Goal: Information Seeking & Learning: Learn about a topic

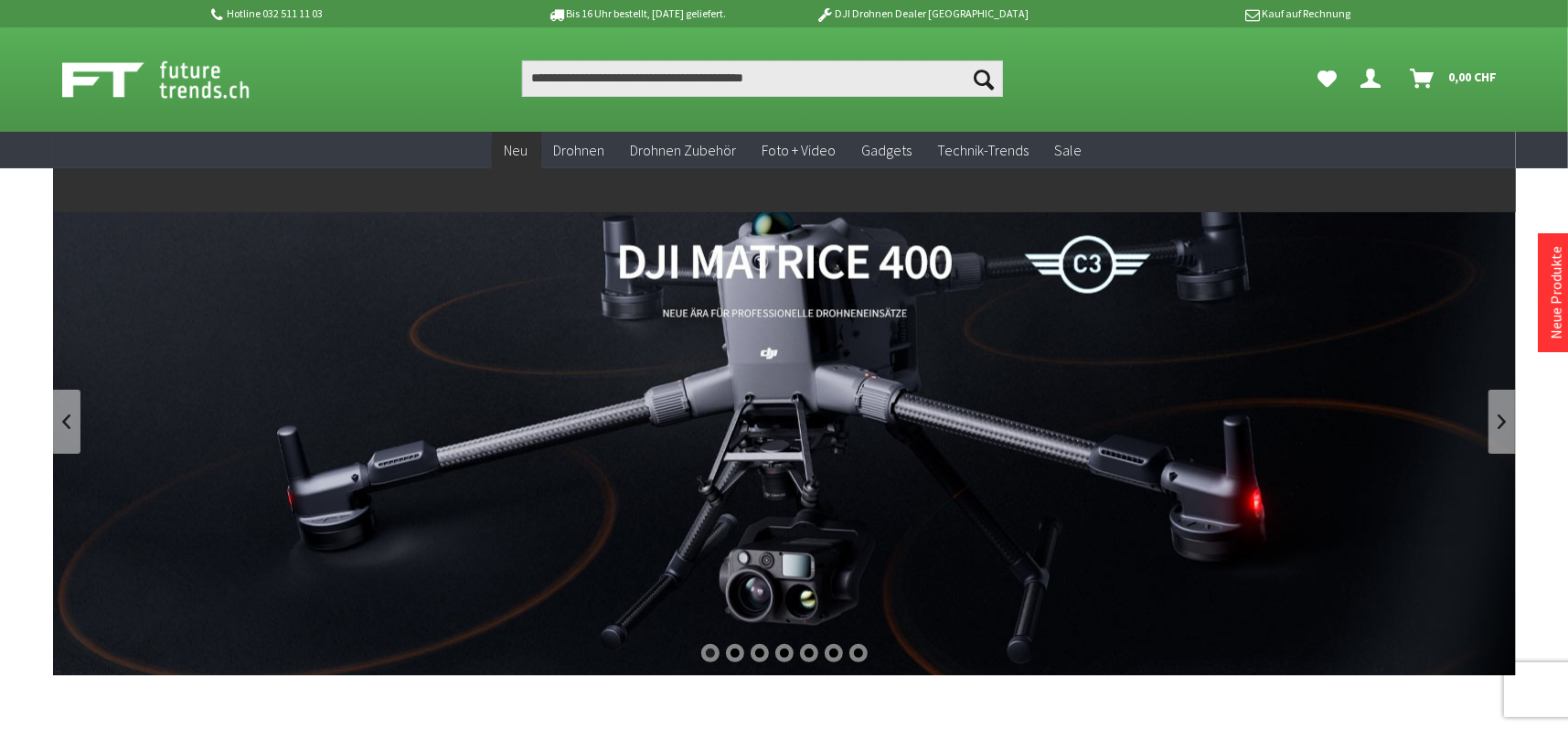
click at [525, 146] on span "Neu" at bounding box center [517, 150] width 24 height 18
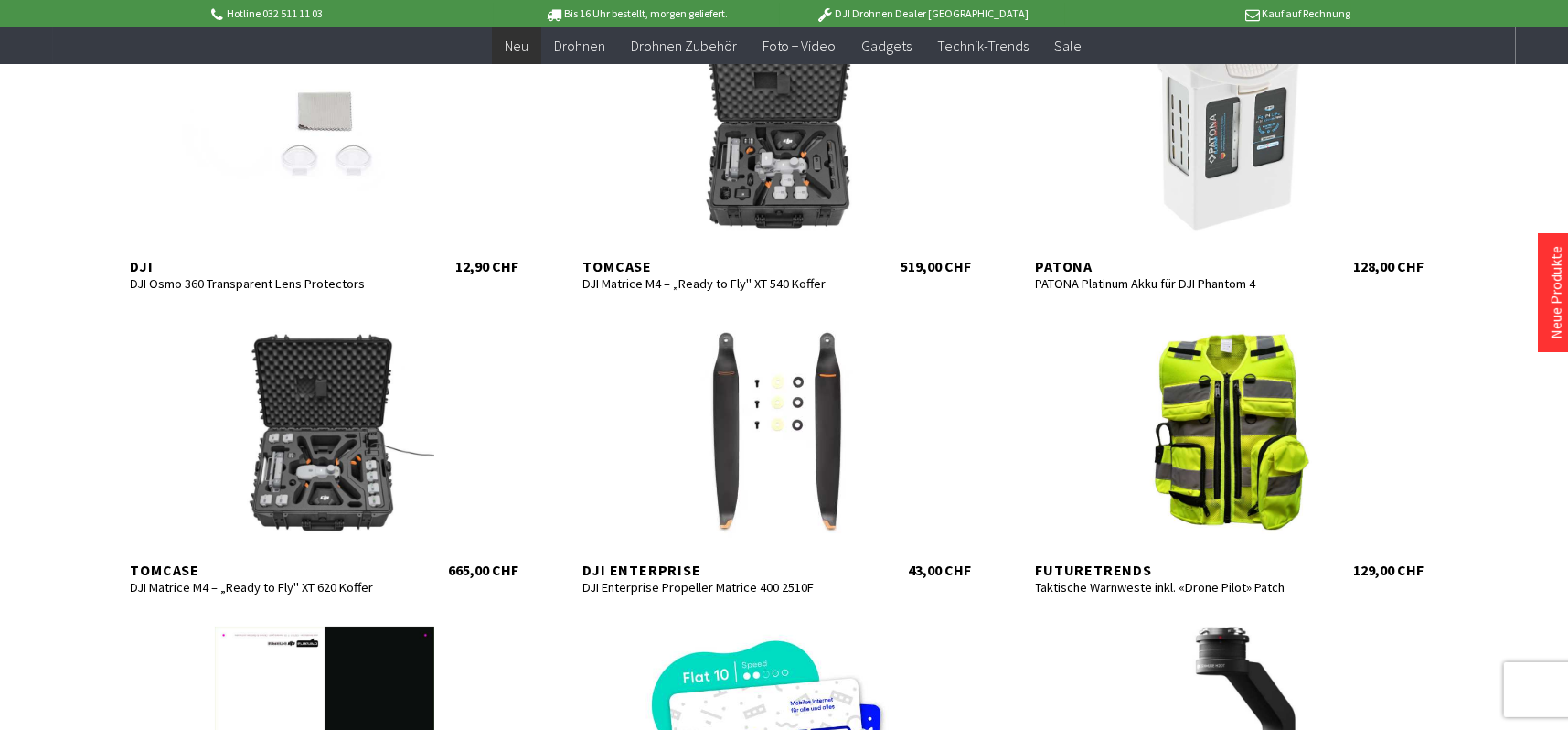
scroll to position [732, 0]
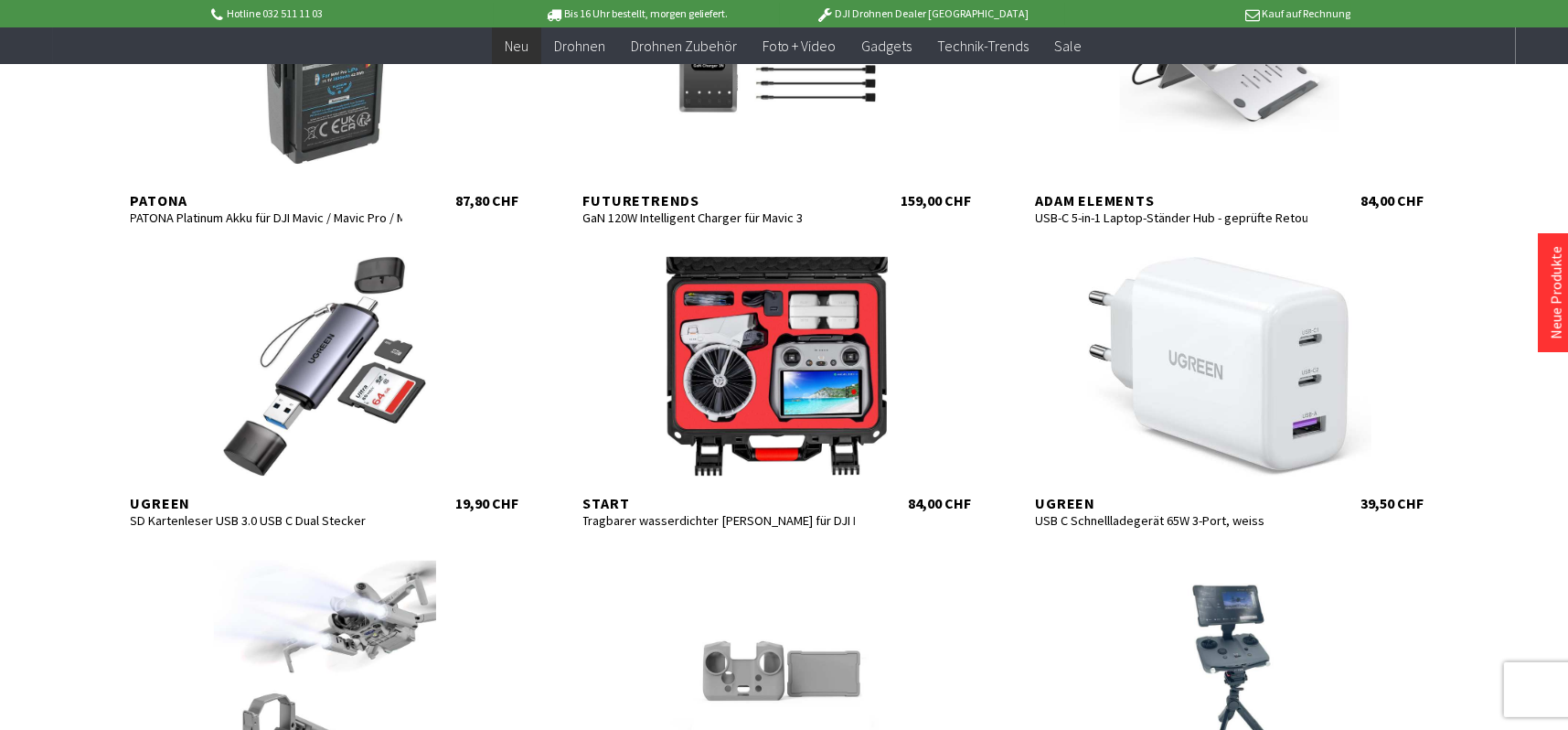
scroll to position [2013, 0]
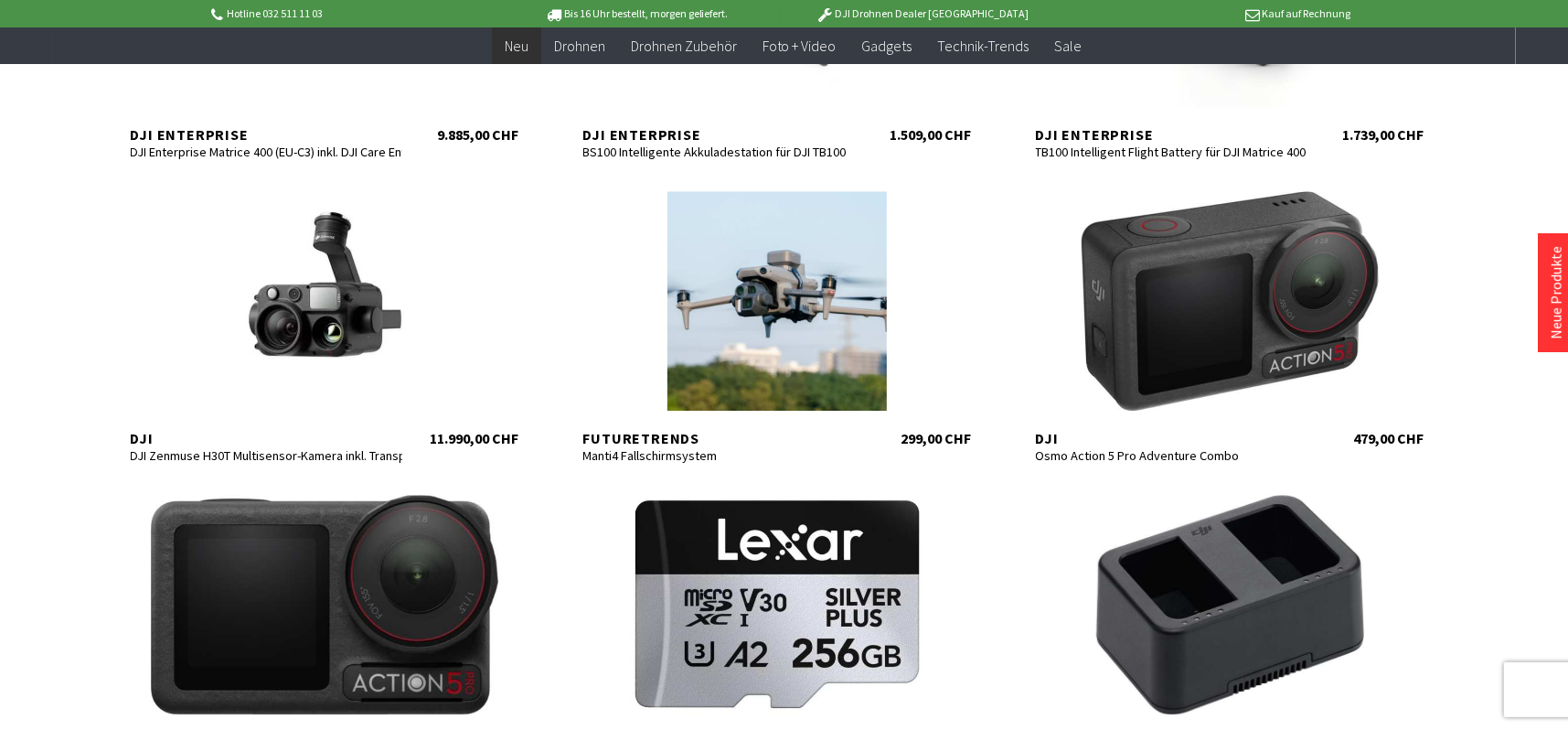
scroll to position [3294, 0]
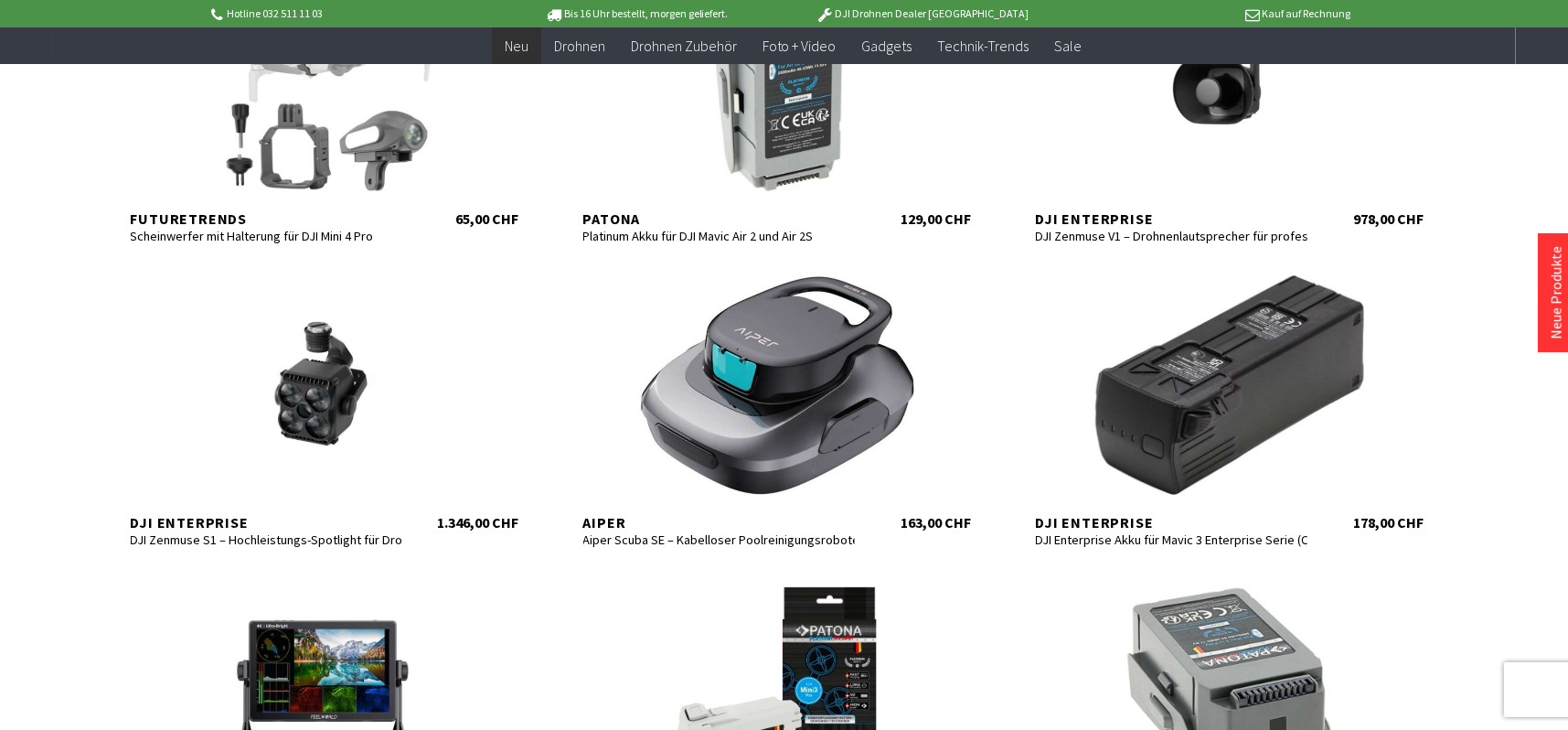
scroll to position [4483, 0]
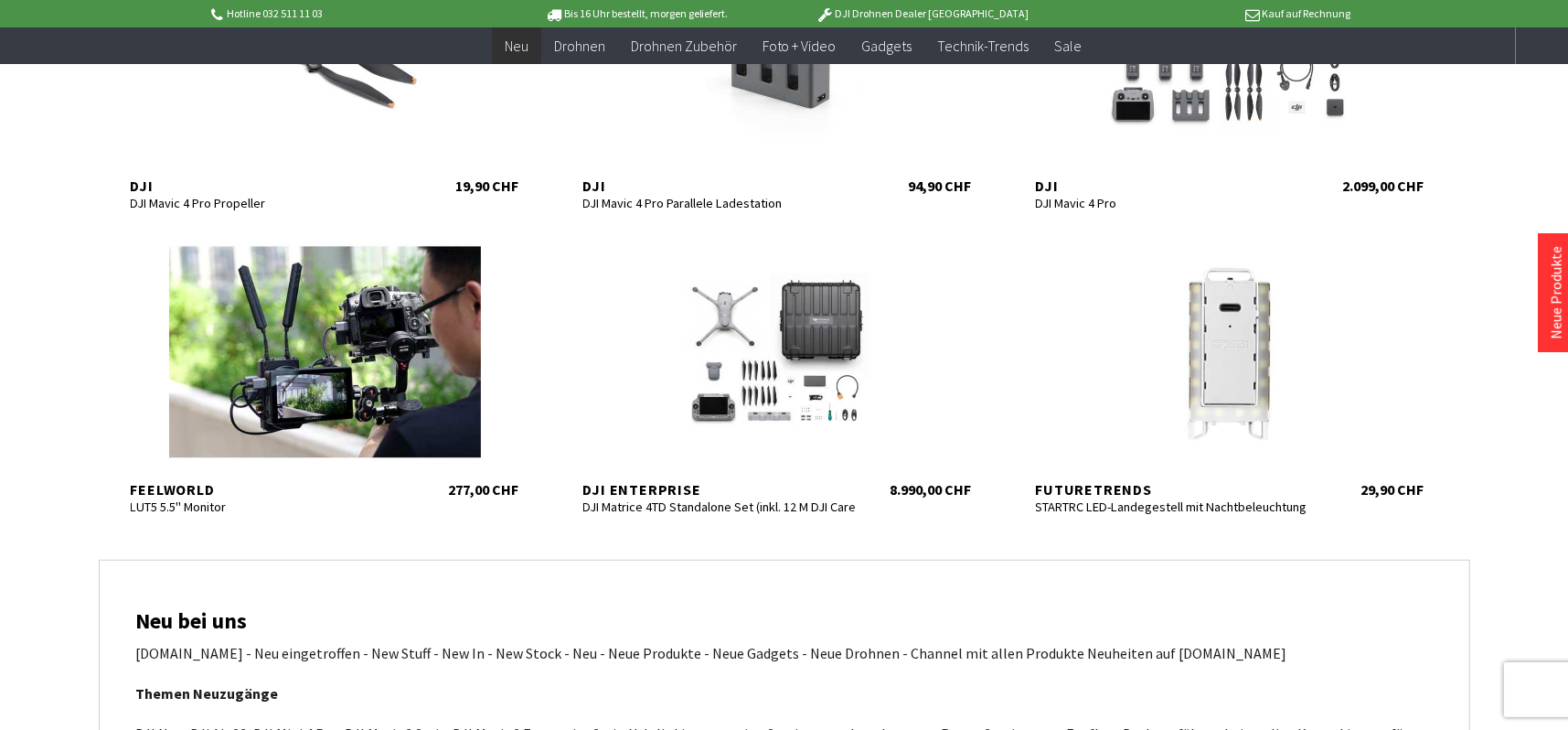
scroll to position [5673, 0]
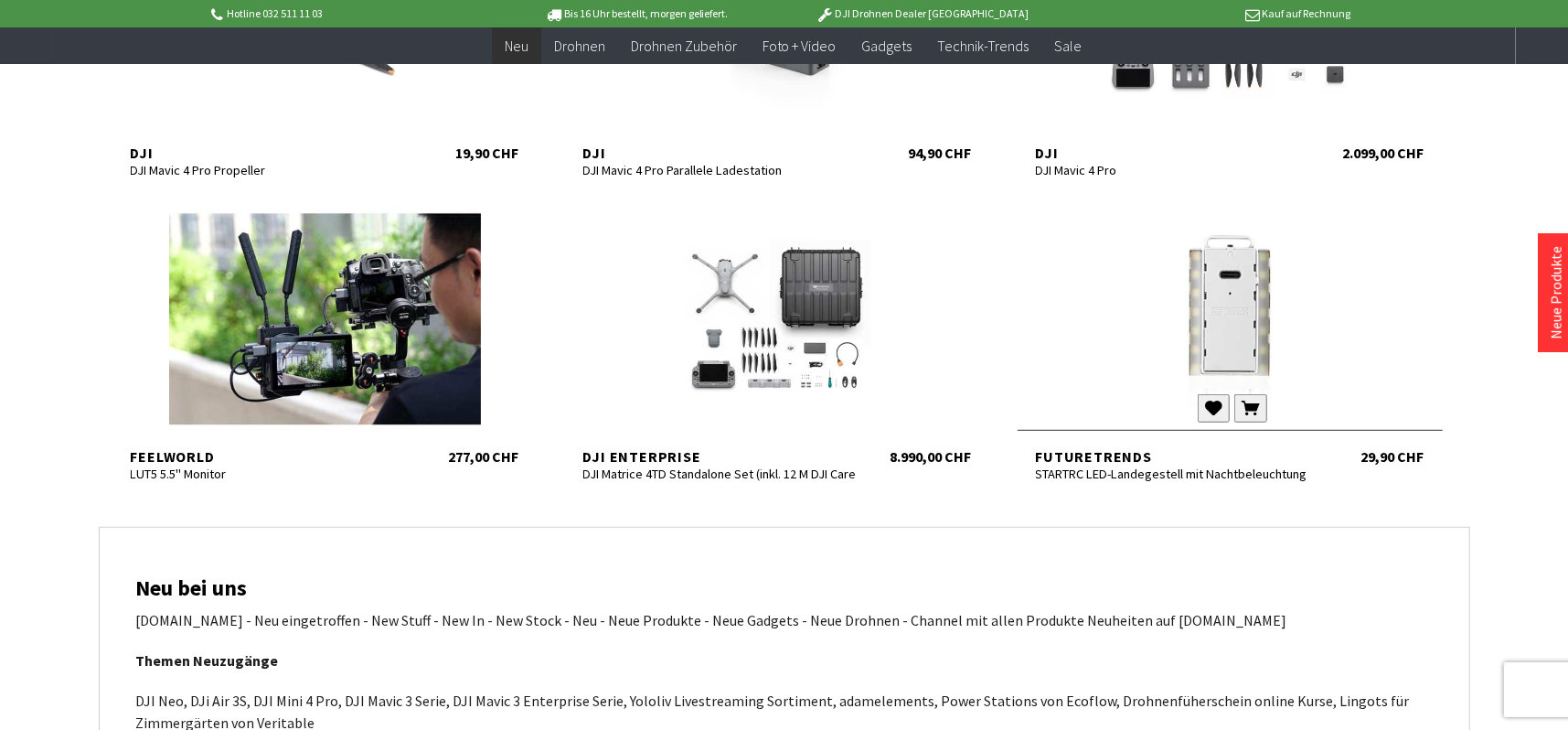
click at [1242, 473] on div "STARTRC LED-Landegestell mit Nachtbeleuchtung für DJI Neo" at bounding box center [1172, 474] width 273 height 16
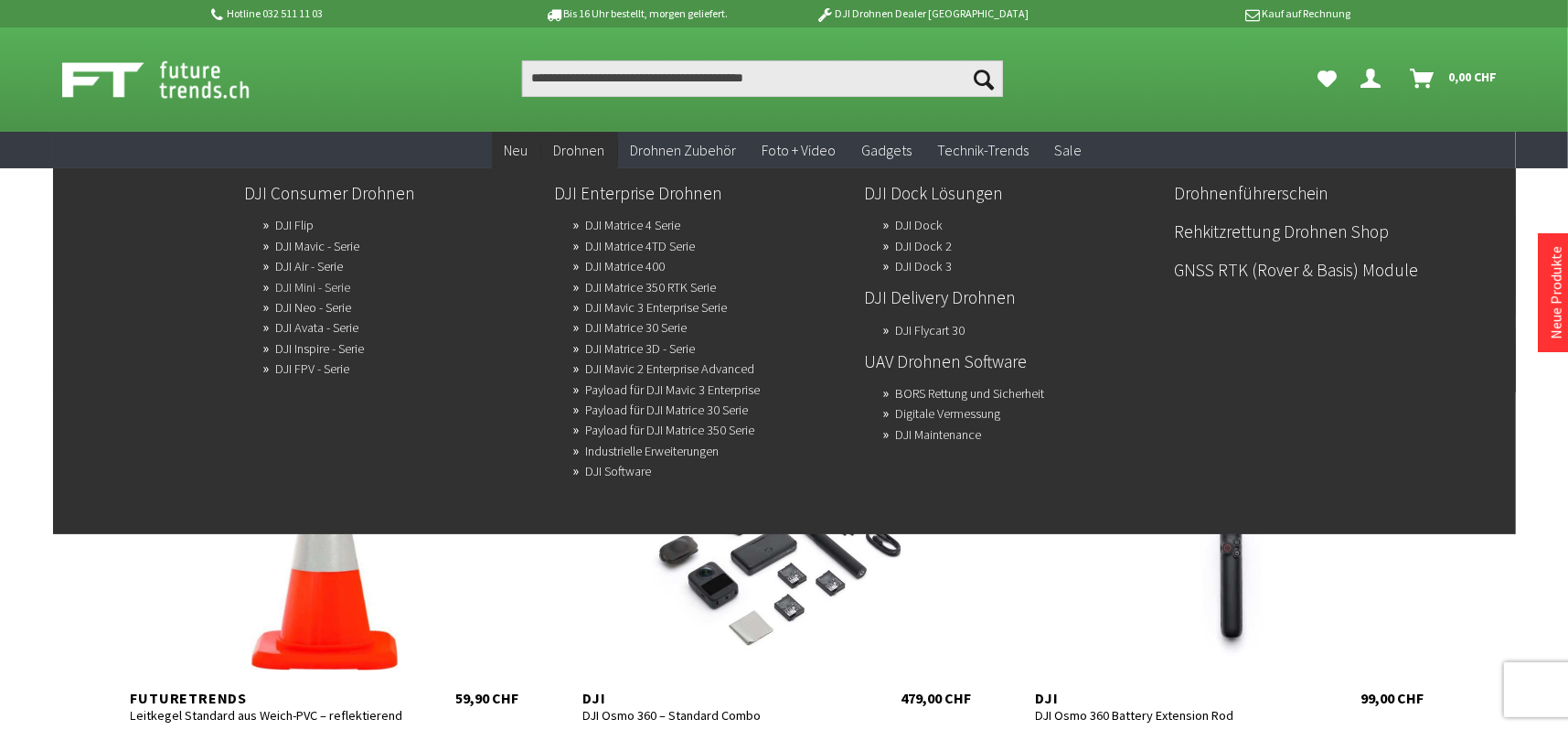
click at [287, 285] on link "DJI Mini - Serie" at bounding box center [313, 287] width 75 height 26
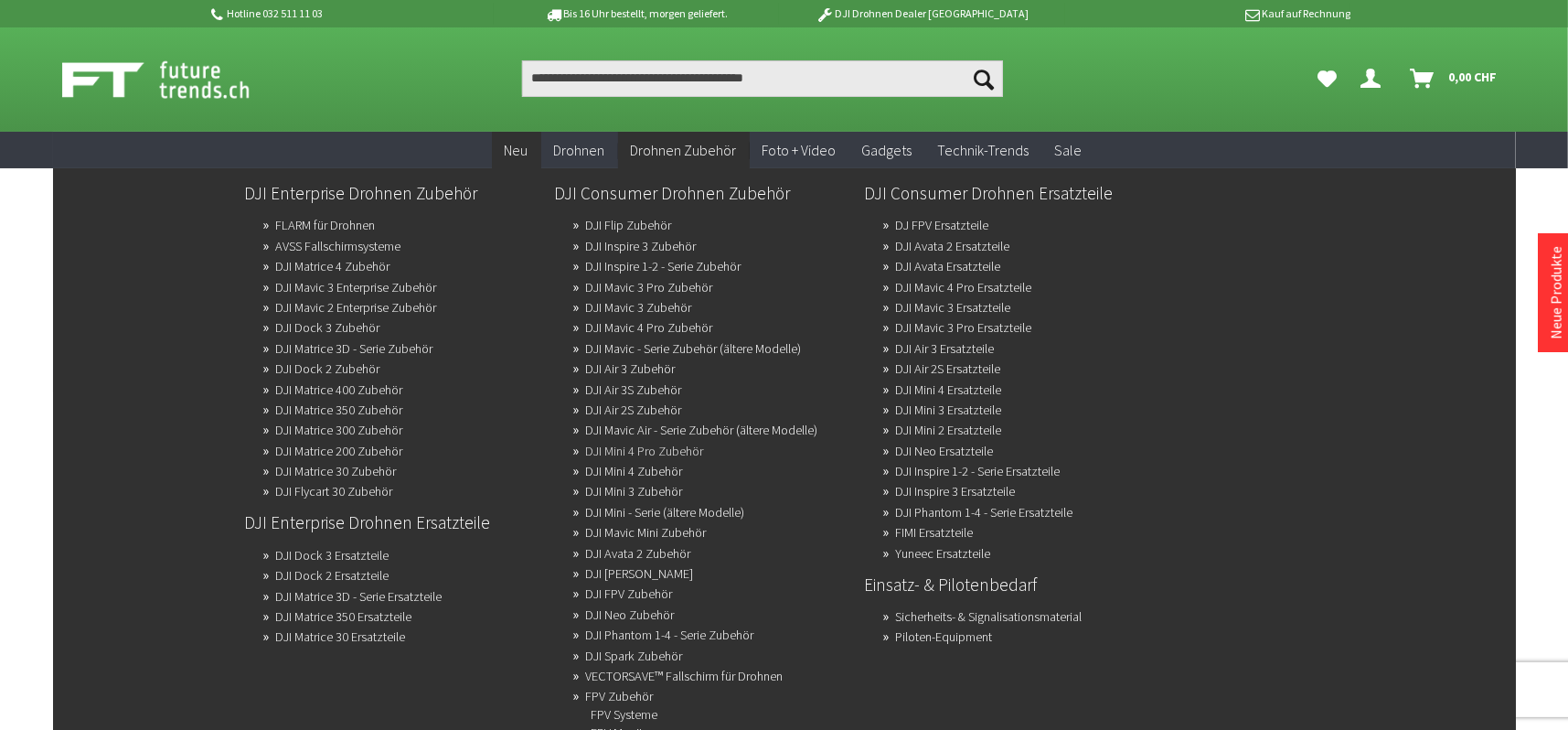
click at [666, 440] on link "DJI Mini 4 Pro Zubehör" at bounding box center [646, 451] width 118 height 26
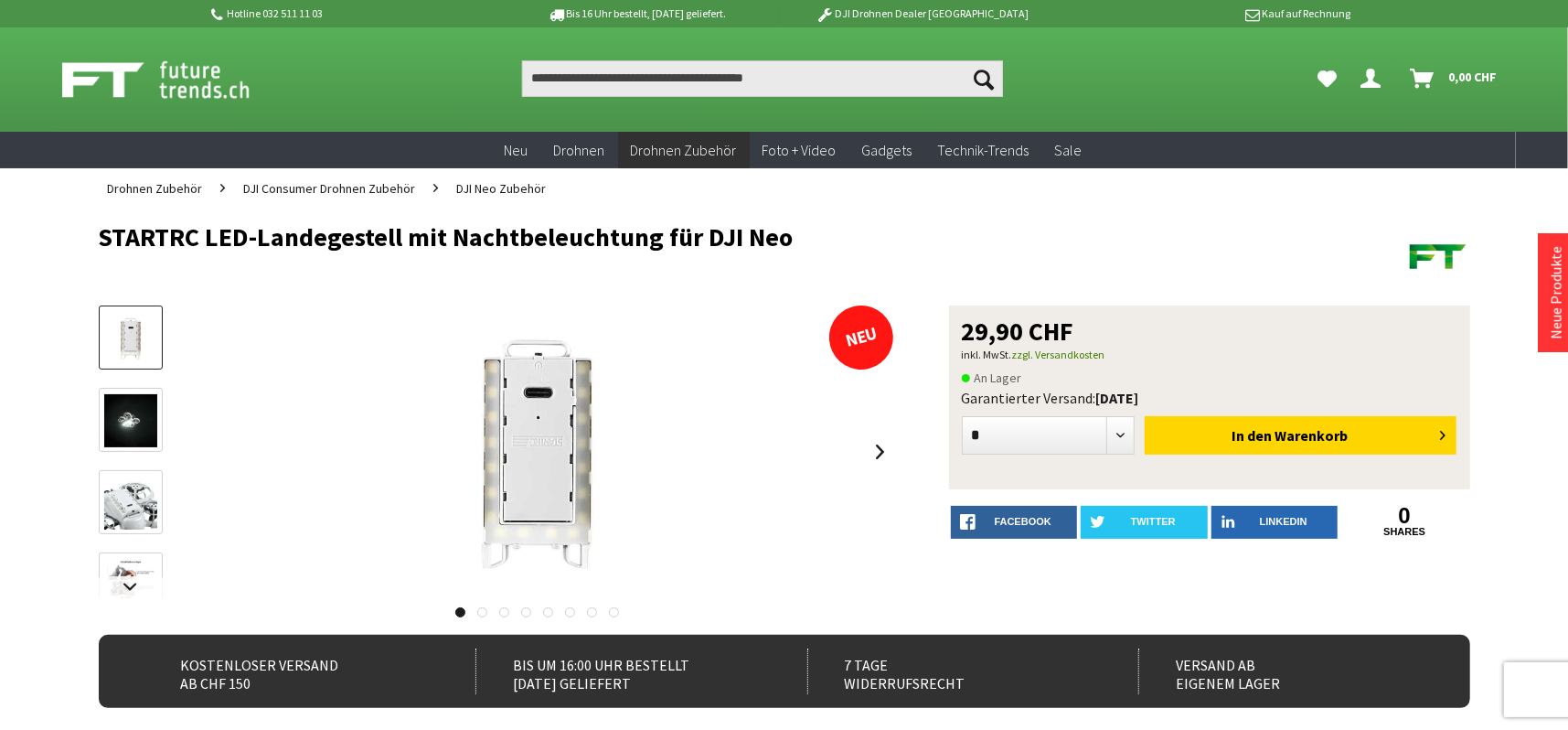
scroll to position [91, 0]
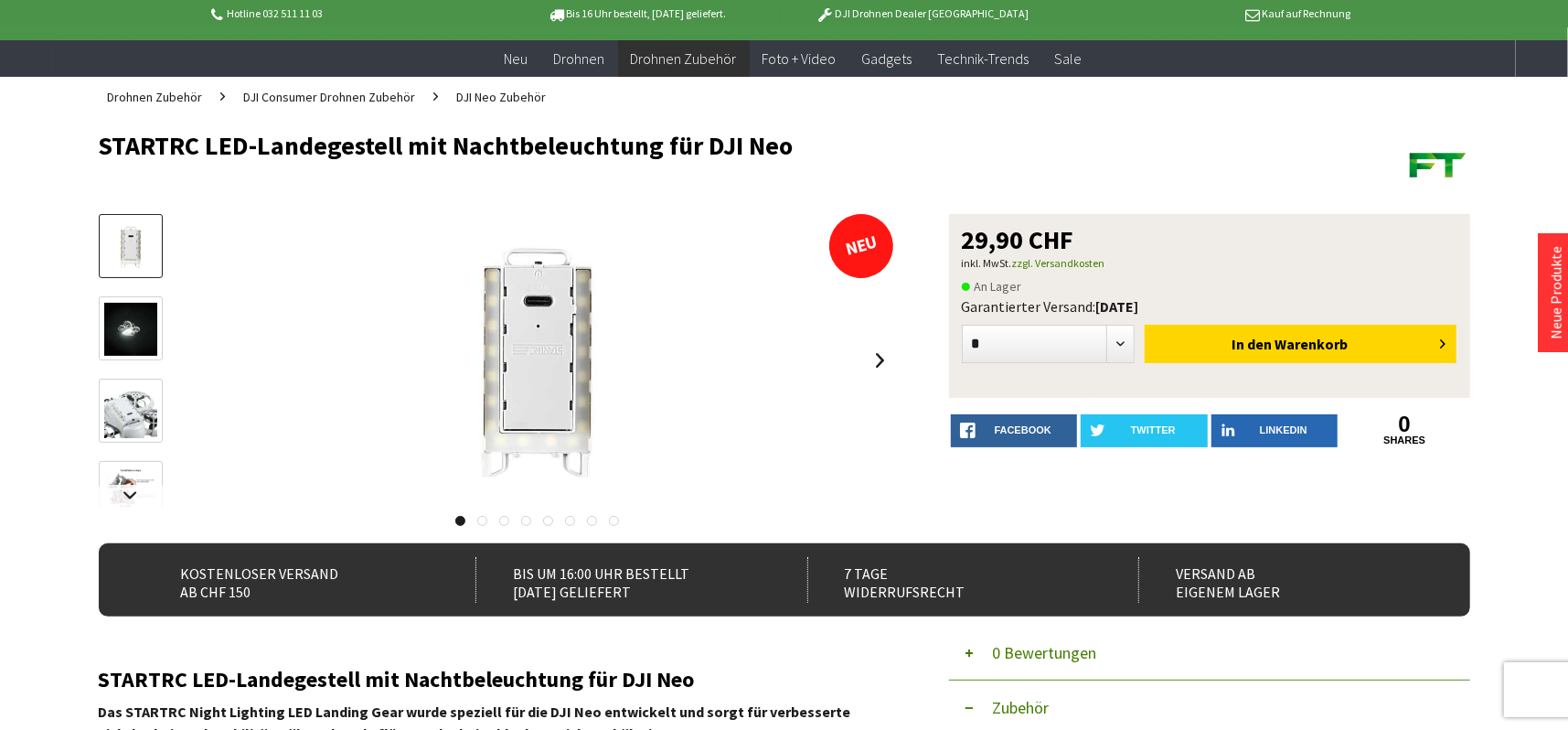
click at [482, 520] on link at bounding box center [483, 521] width 10 height 10
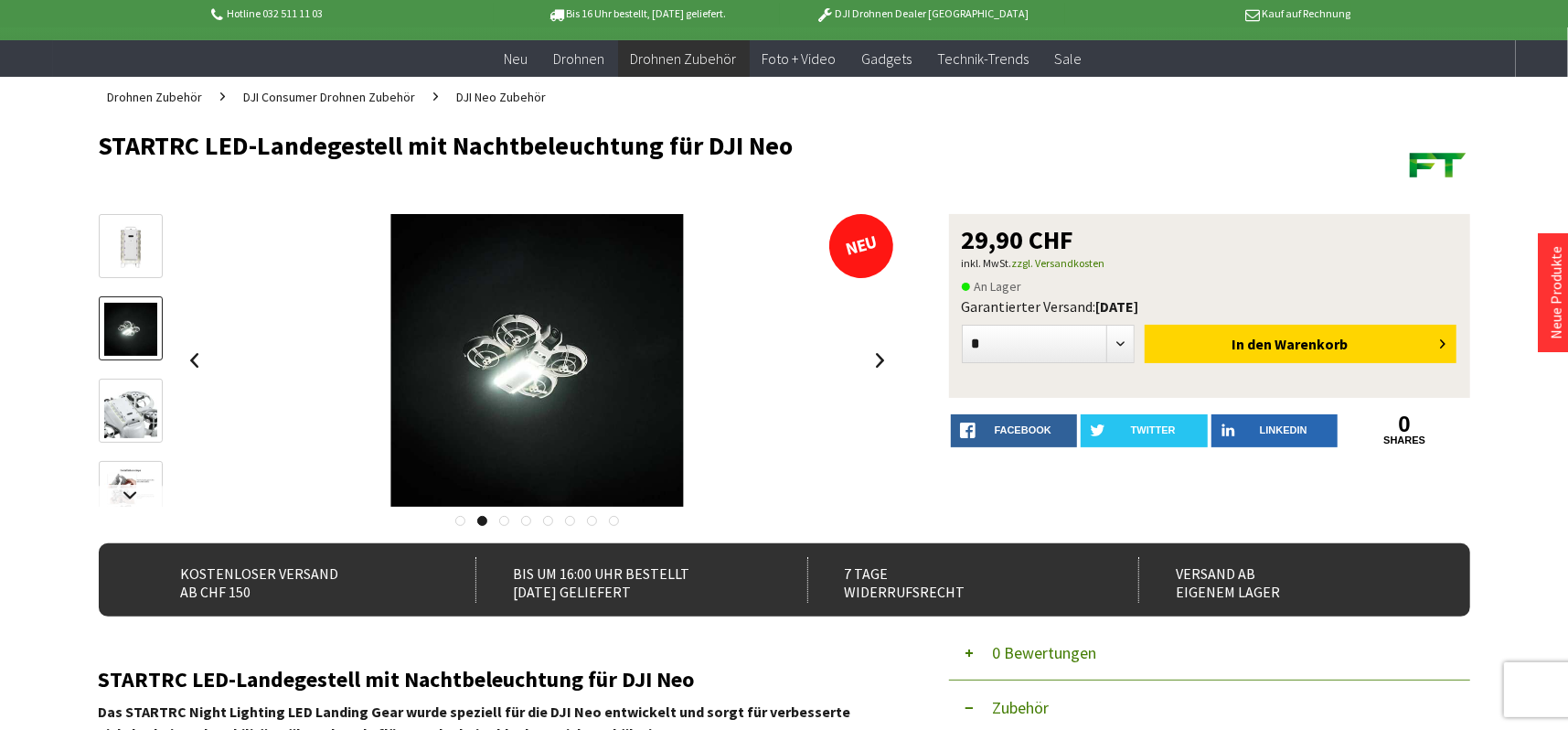
click at [504, 521] on link at bounding box center [505, 521] width 10 height 10
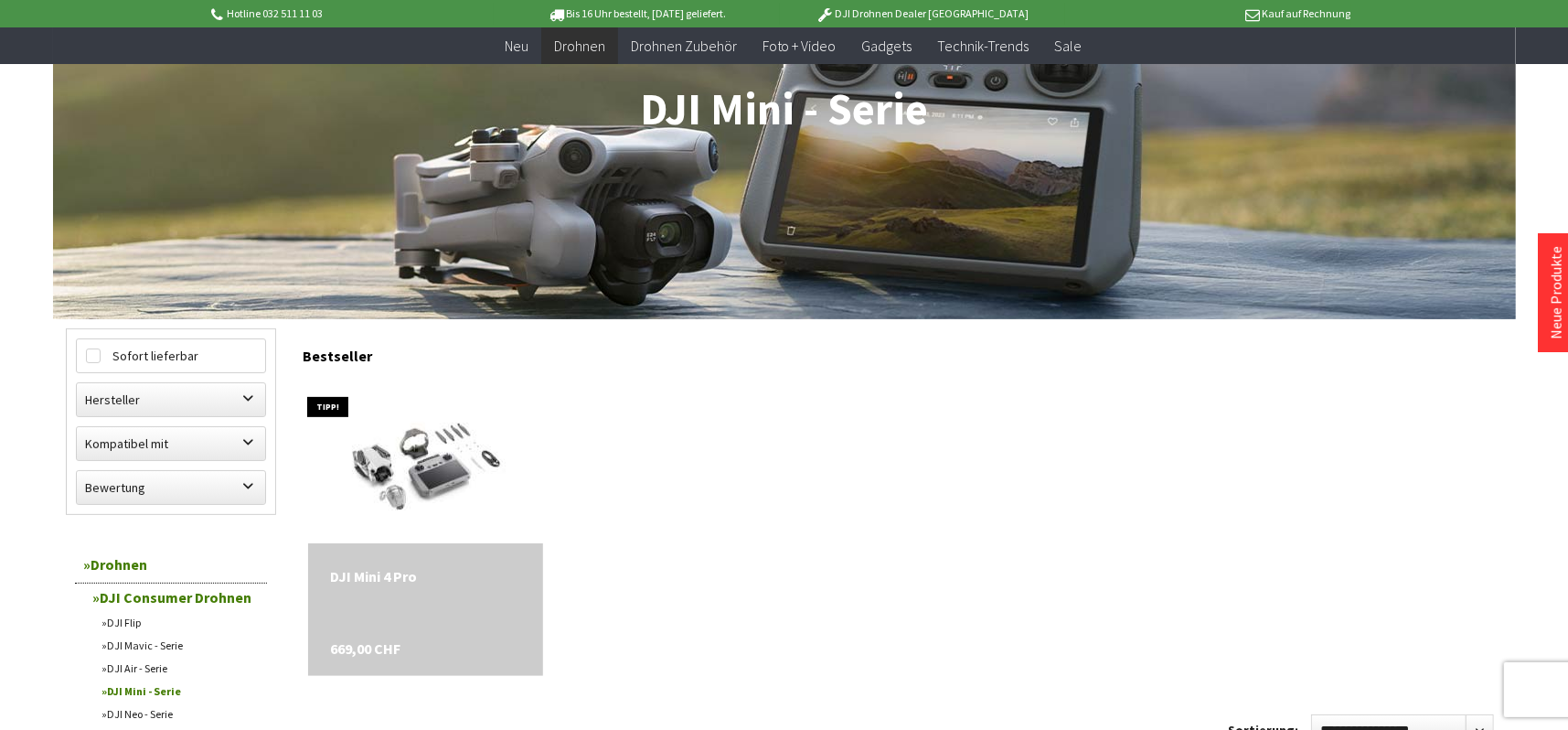
scroll to position [366, 0]
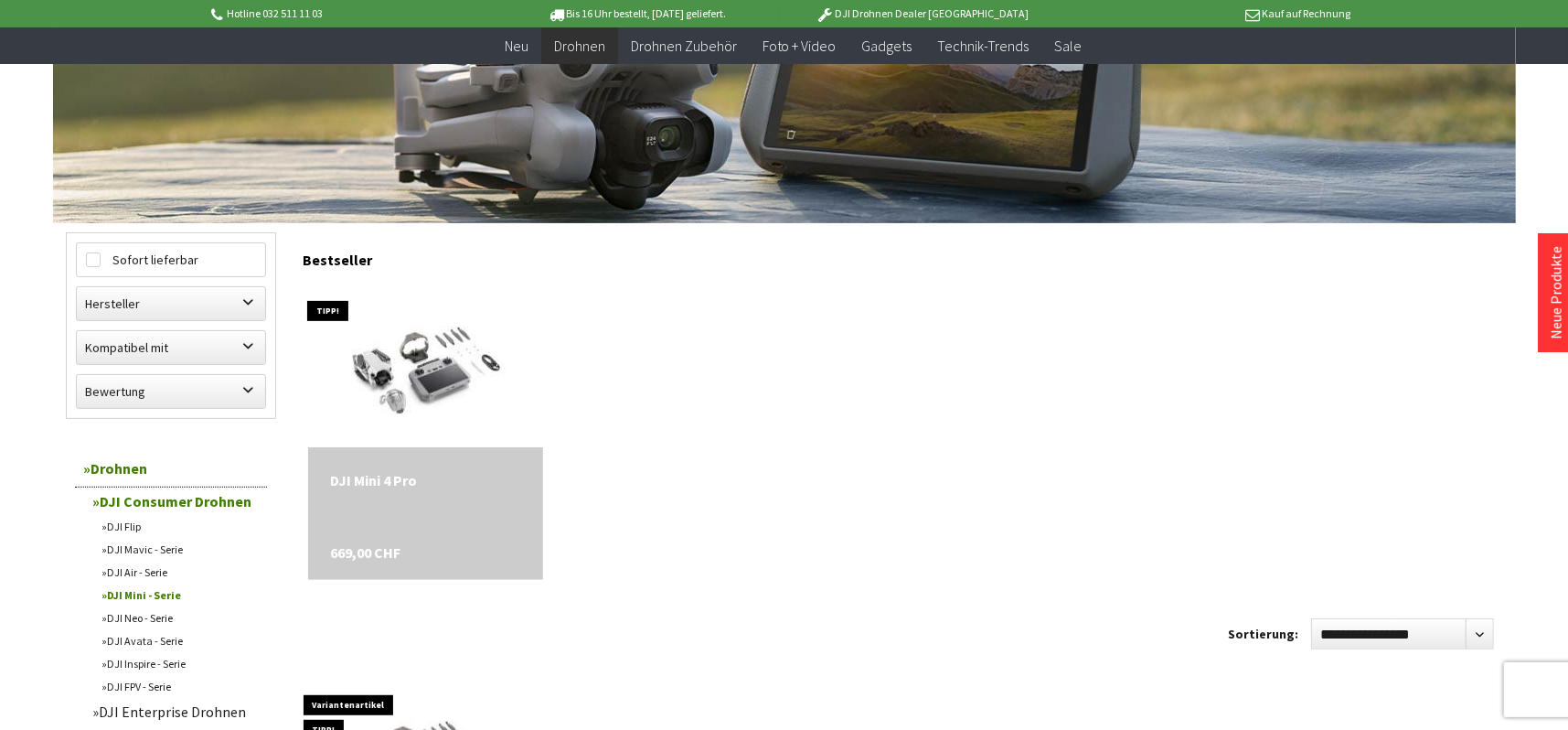
click at [459, 521] on div "DJI Mini 4 Pro 669,00 CHF" at bounding box center [425, 513] width 235 height 133
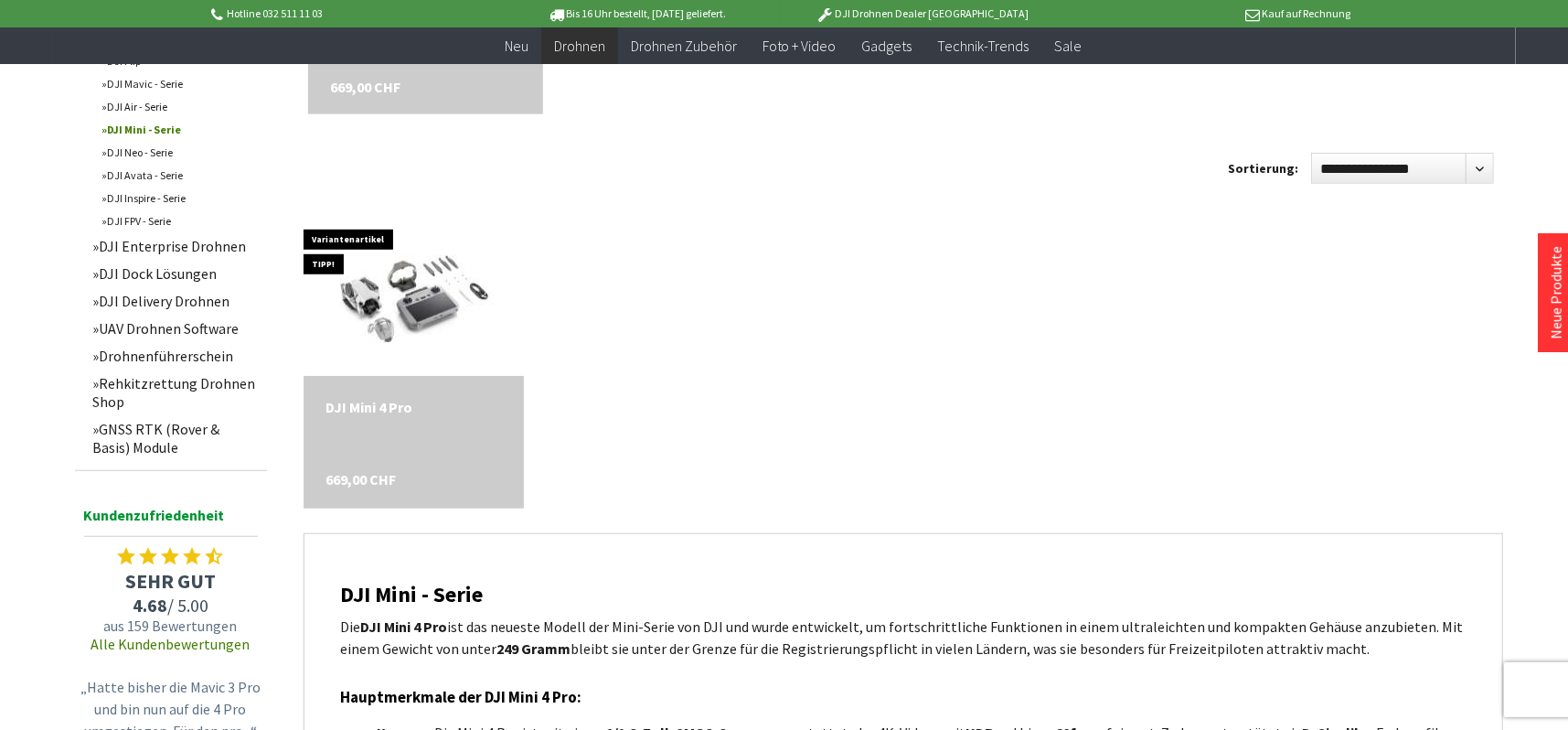
scroll to position [732, 0]
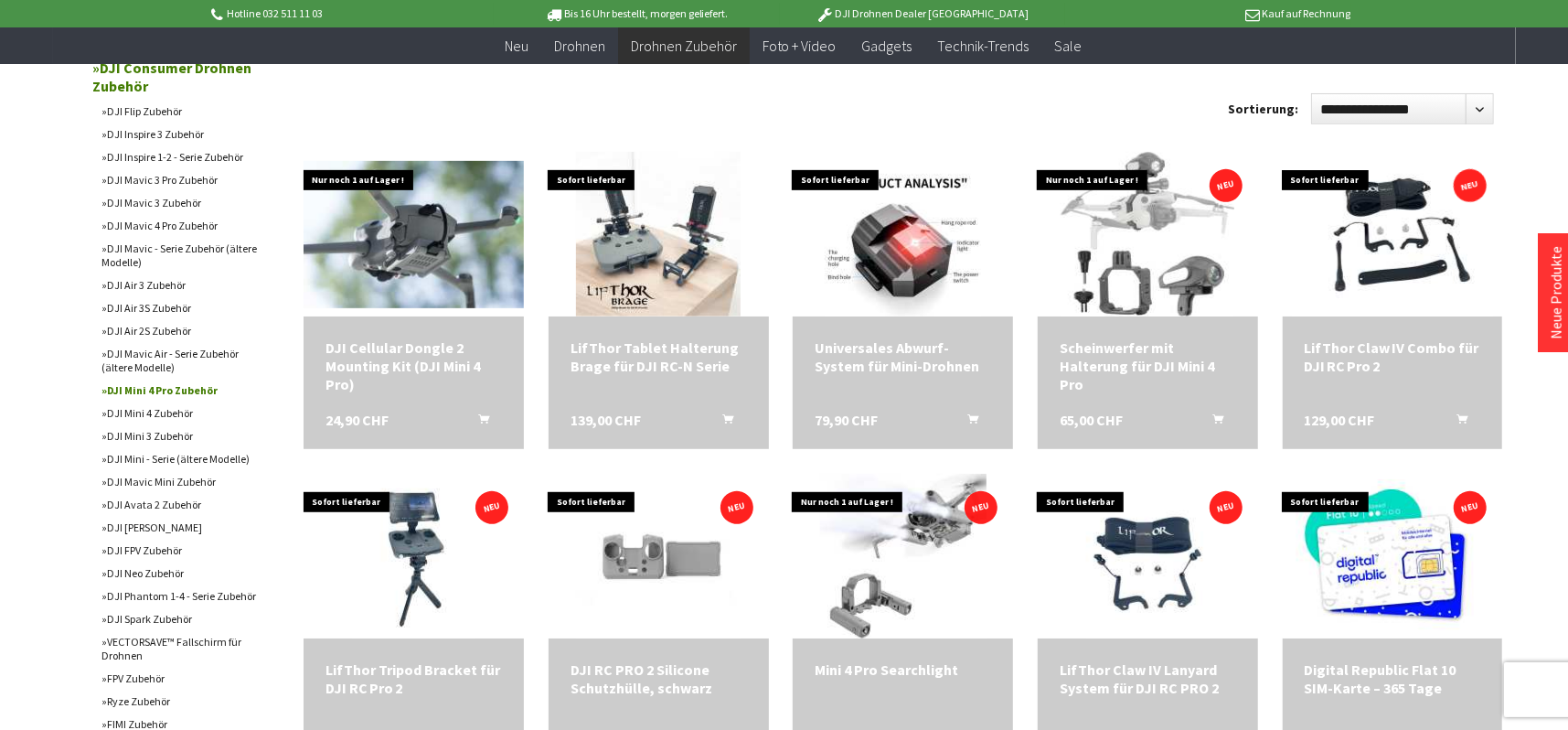
scroll to position [732, 0]
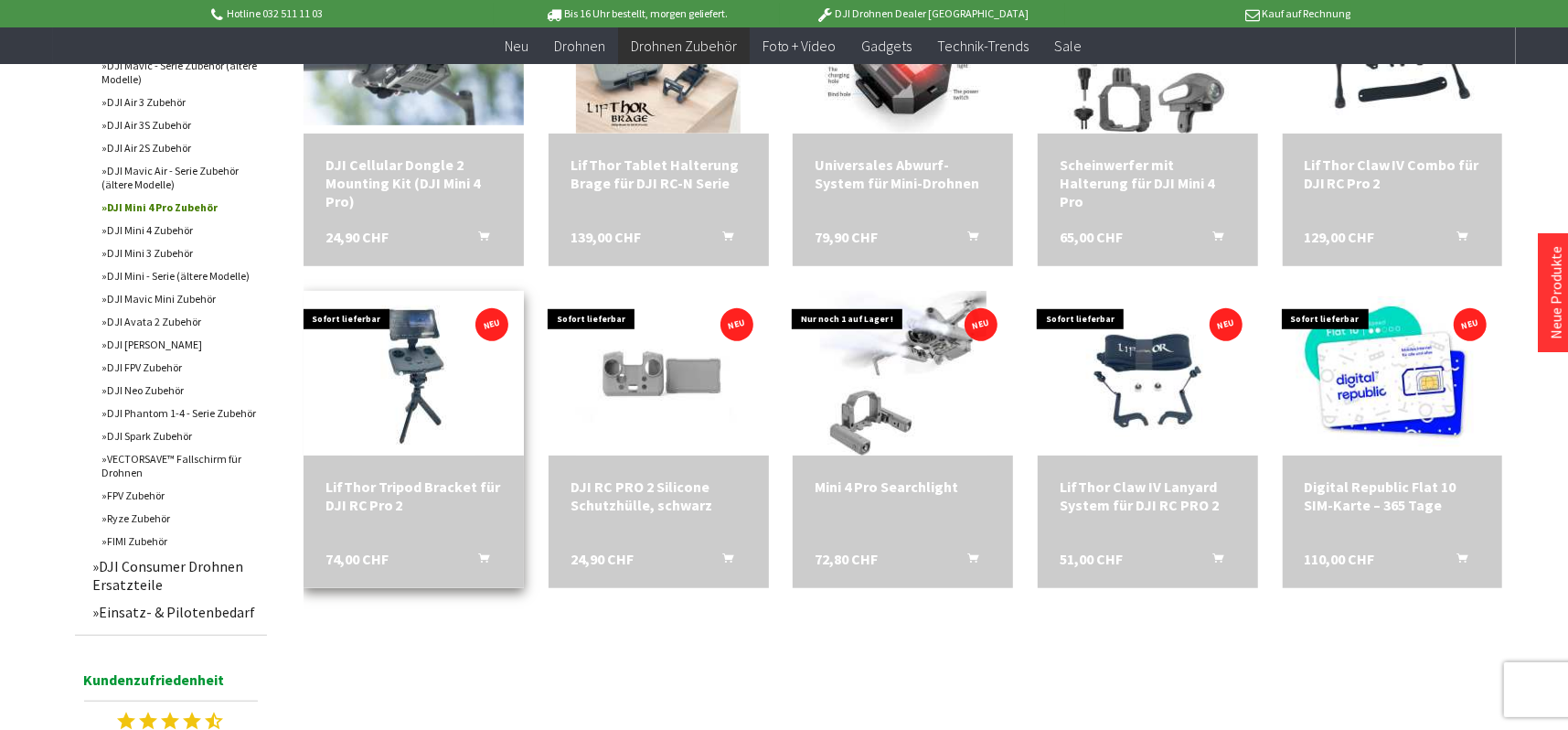
click at [404, 516] on div "LifThor Tripod Bracket für DJI RC Pro 2 74,00 CHF In den Warenkorb" at bounding box center [414, 522] width 221 height 133
click at [408, 485] on div "LifThor Tripod Bracket für DJI RC Pro 2" at bounding box center [414, 496] width 177 height 37
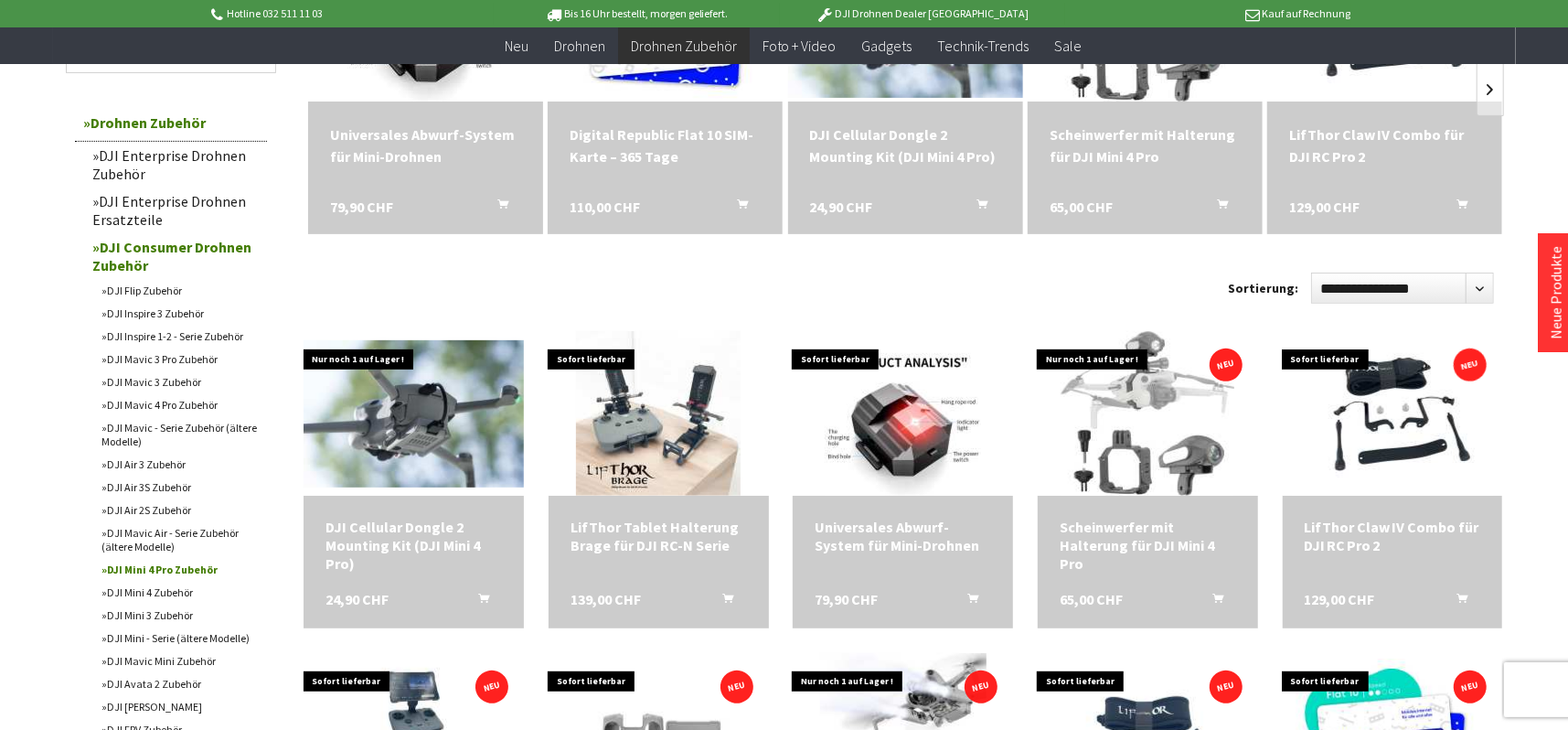
scroll to position [366, 0]
